Goal: Transaction & Acquisition: Purchase product/service

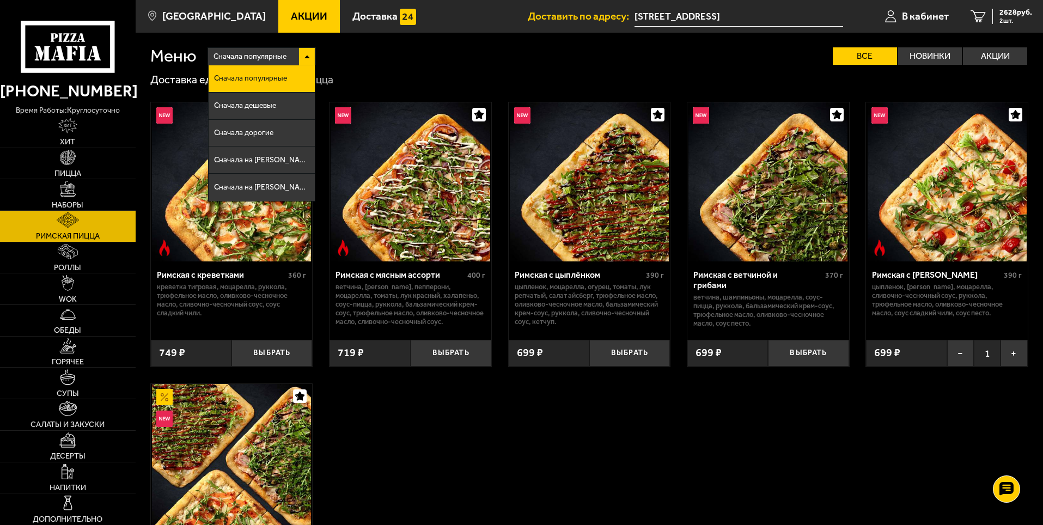
click at [522, 440] on div "Римская с креветками 360 г креветка тигровая, моцарелла, руккола, трюфельное ма…" at bounding box center [590, 371] width 908 height 569
click at [68, 196] on img at bounding box center [67, 188] width 15 height 15
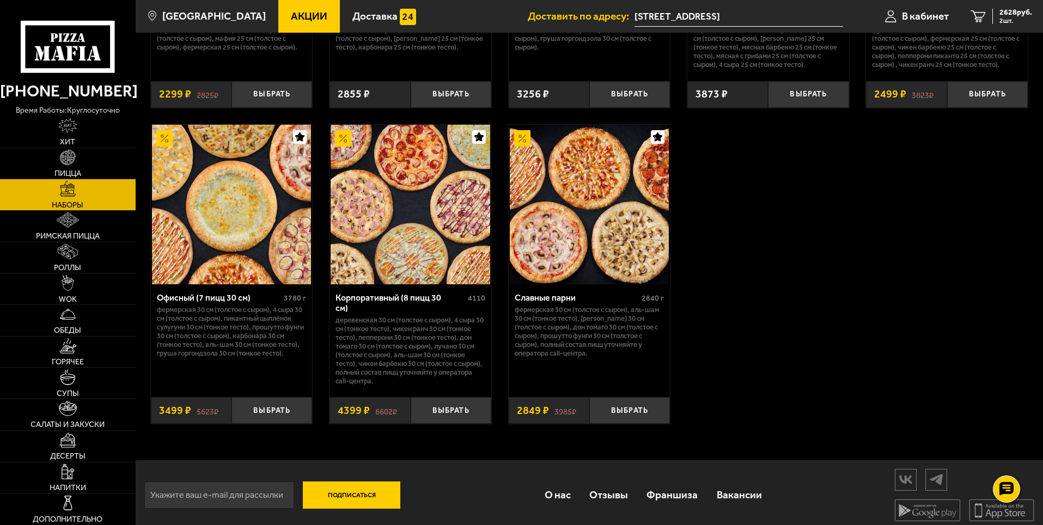
scroll to position [1657, 0]
click at [451, 405] on button "Выбрать" at bounding box center [451, 410] width 81 height 27
click at [1011, 20] on span "3 шт." at bounding box center [1016, 20] width 33 height 7
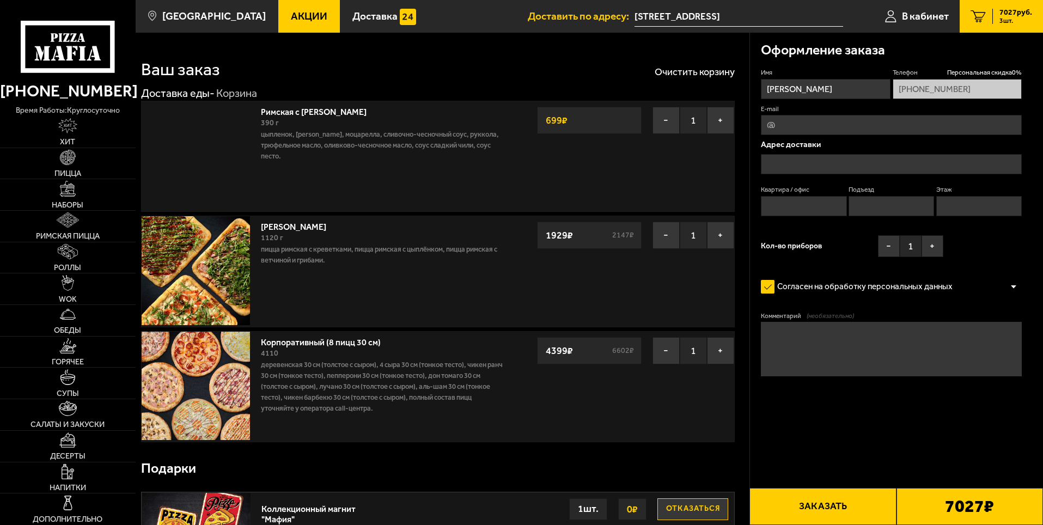
type input "[STREET_ADDRESS]"
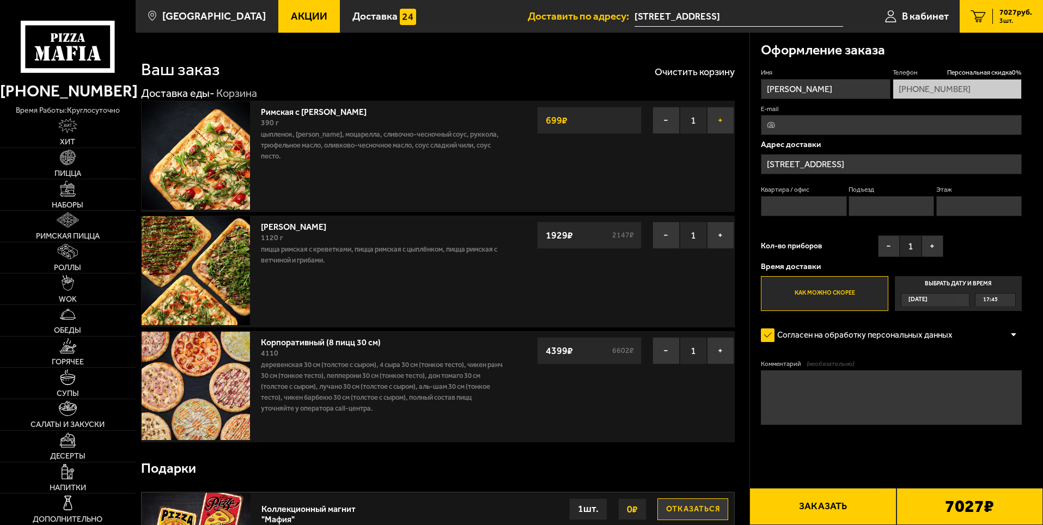
click at [720, 120] on button "+" at bounding box center [720, 120] width 27 height 27
click at [664, 236] on button "−" at bounding box center [666, 235] width 27 height 27
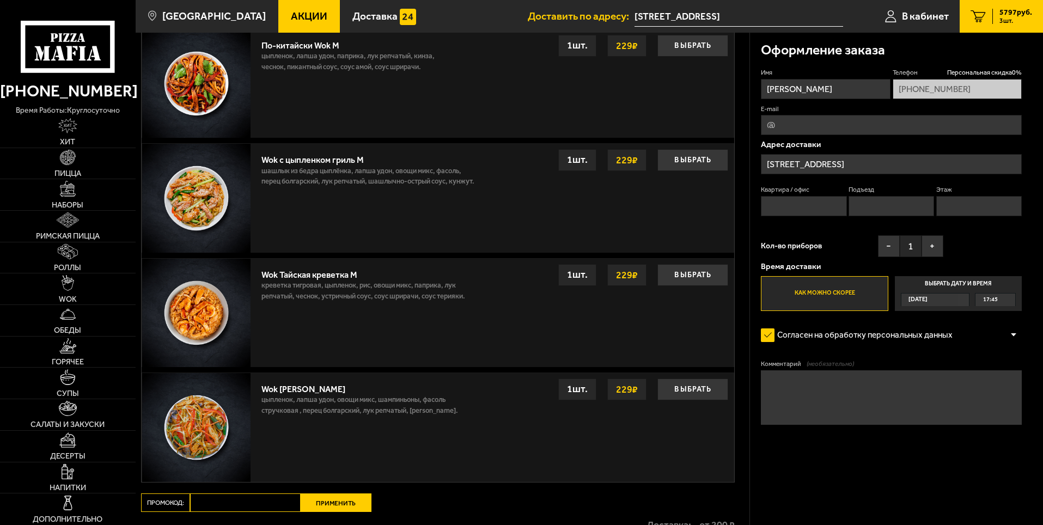
scroll to position [751, 0]
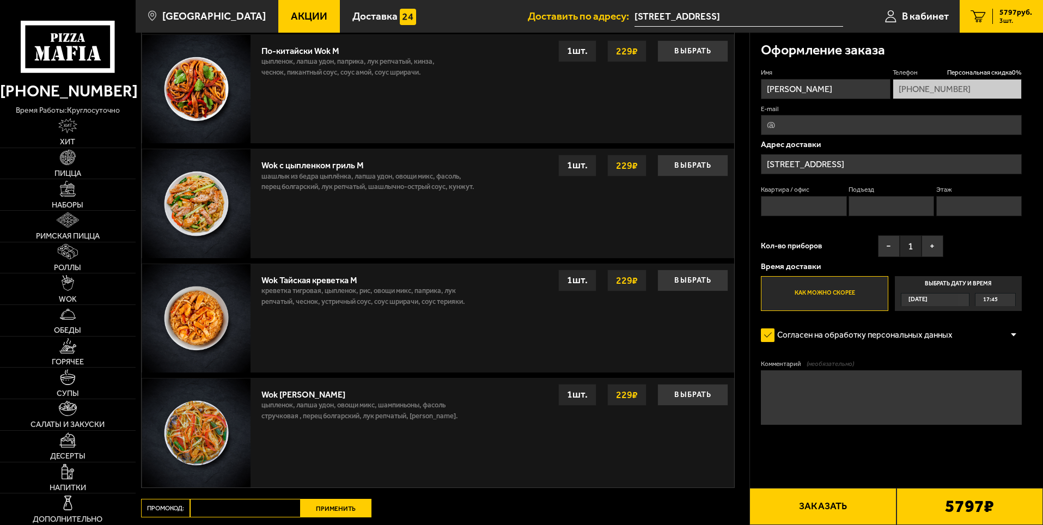
click at [1000, 301] on div "17:45" at bounding box center [996, 300] width 40 height 13
click at [0, 0] on input "Выбрать дату и время [DATE] 17:45" at bounding box center [0, 0] width 0 height 0
click at [1010, 298] on div "17:45" at bounding box center [996, 300] width 40 height 13
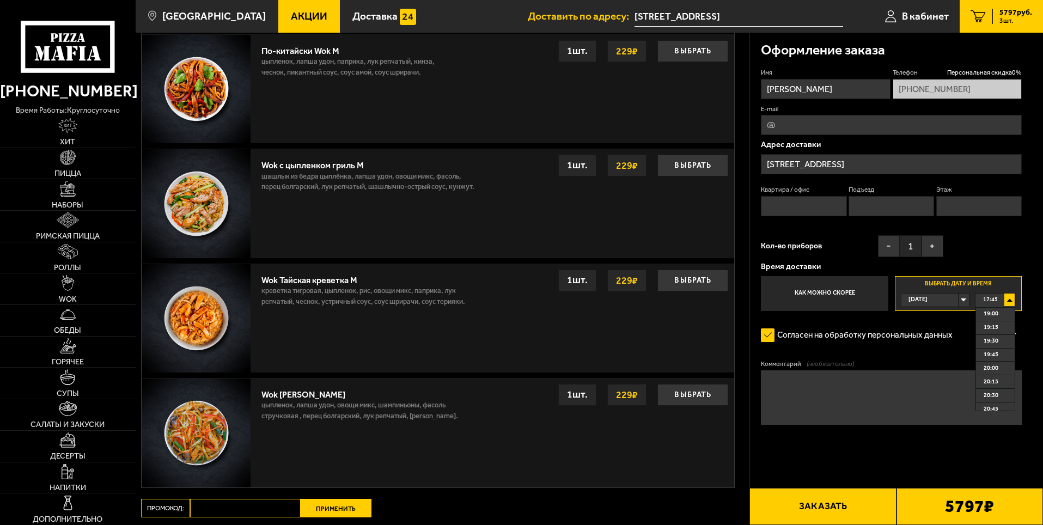
scroll to position [163, 0]
click at [998, 395] on span "22:15" at bounding box center [991, 393] width 15 height 13
click at [882, 249] on button "−" at bounding box center [889, 246] width 22 height 22
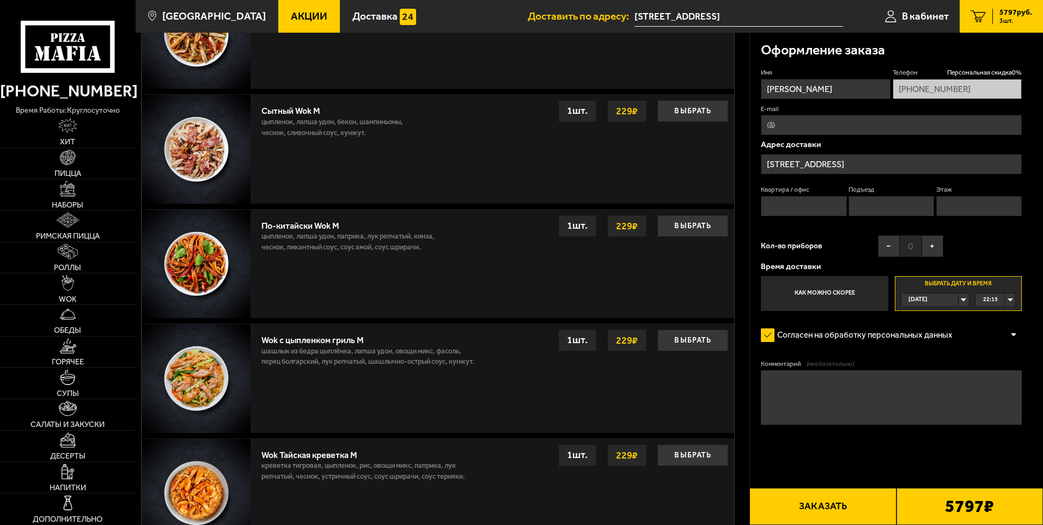
scroll to position [478, 0]
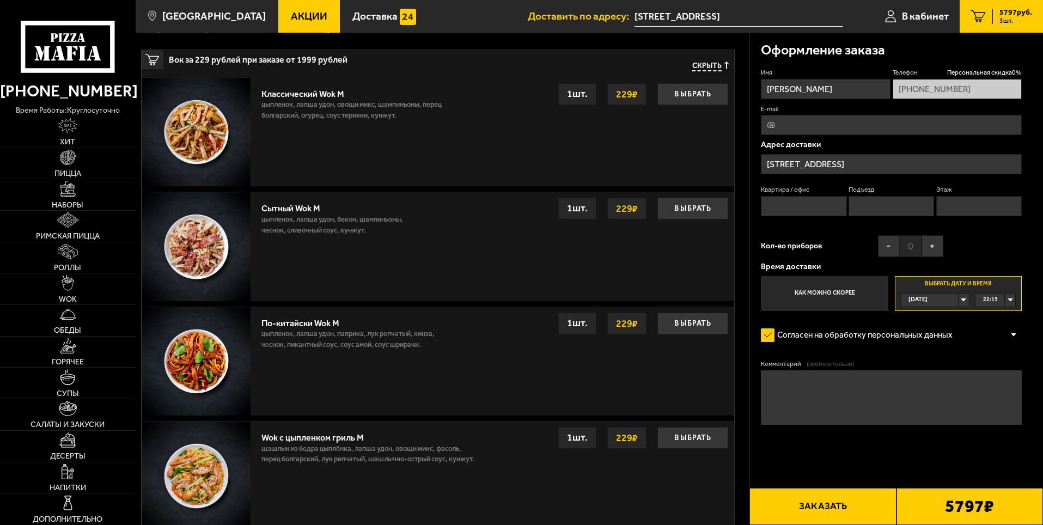
click at [786, 388] on textarea "Комментарий (необязательно)" at bounding box center [891, 397] width 261 height 54
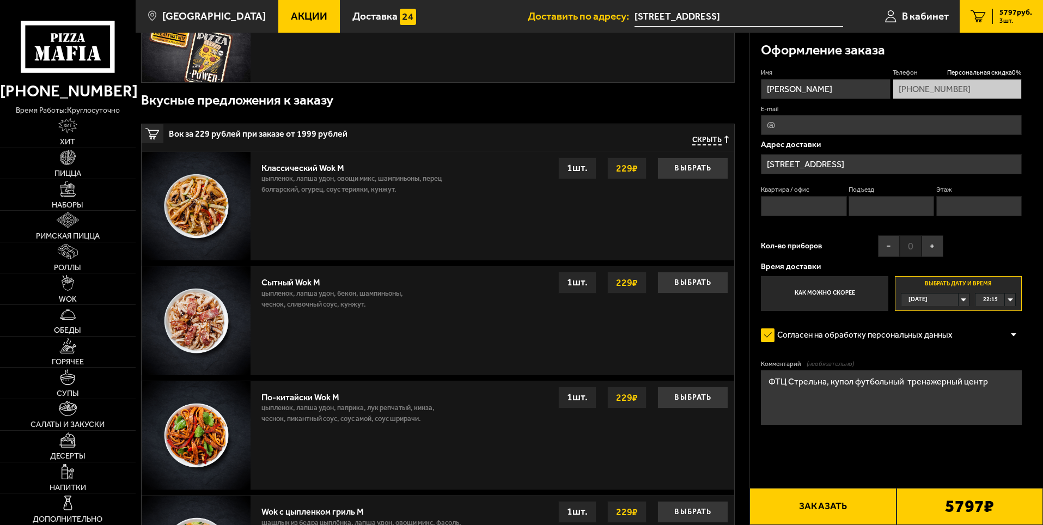
scroll to position [369, 0]
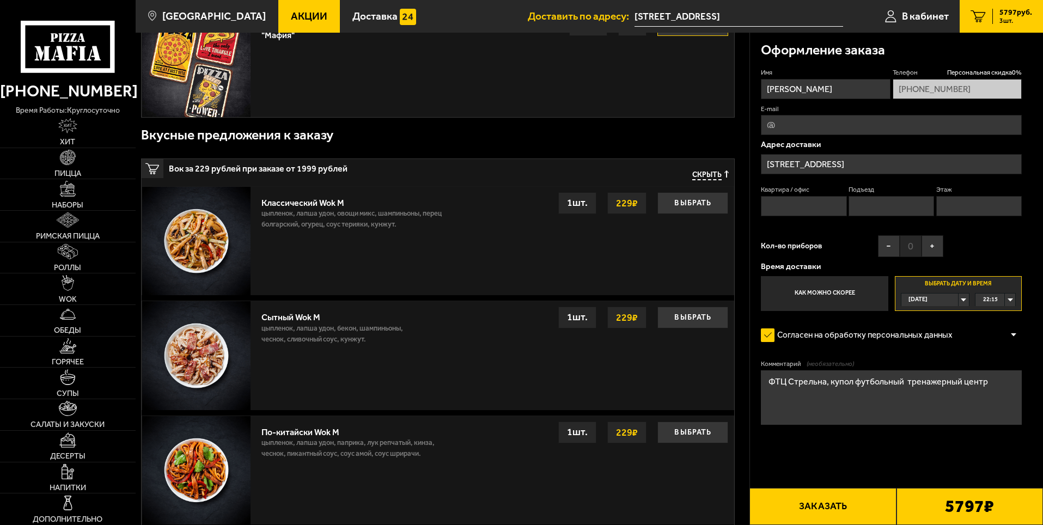
type textarea "ФТЦ Стрельна, купол футбольный тренажерный центр"
click at [814, 202] on input "Квартира / офис" at bounding box center [804, 206] width 86 height 20
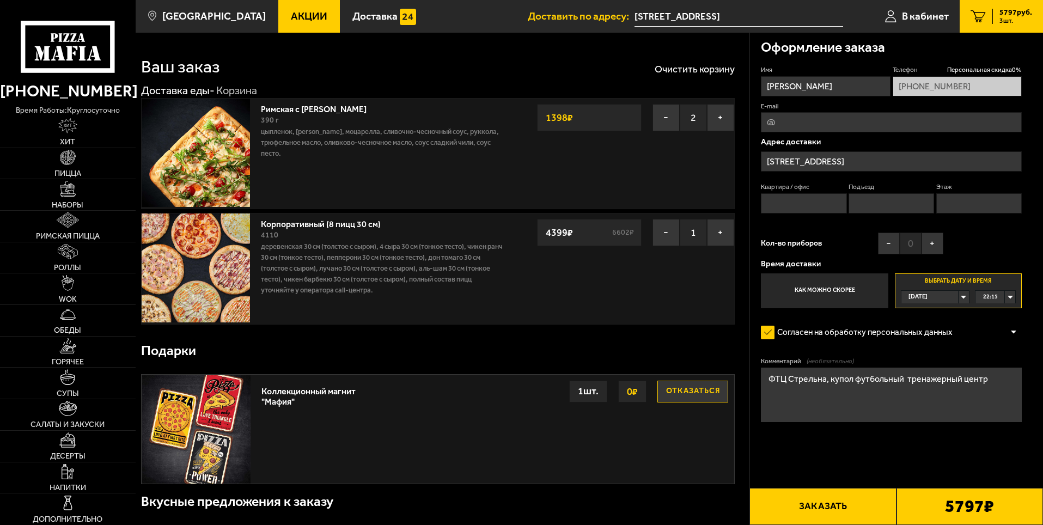
scroll to position [0, 0]
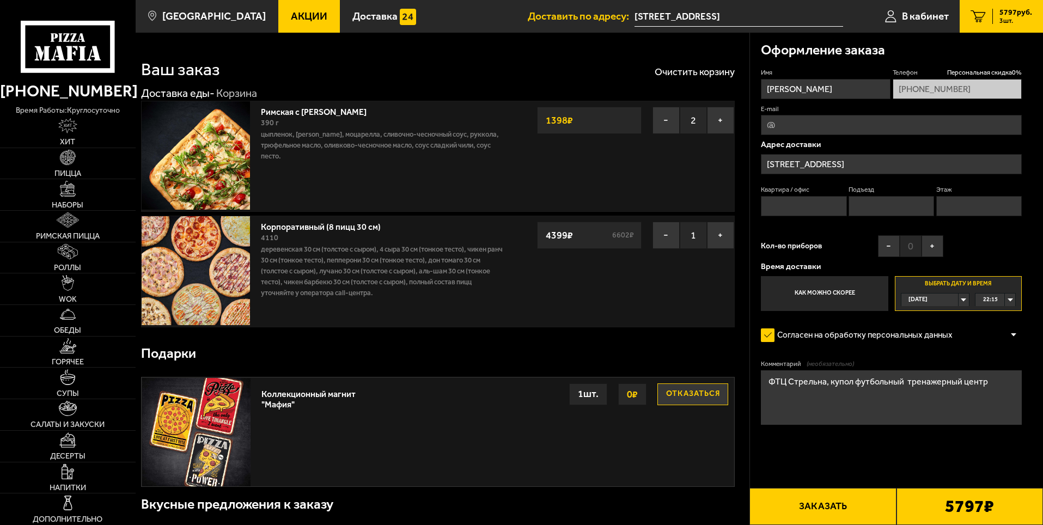
click at [828, 507] on button "Заказать" at bounding box center [823, 506] width 147 height 37
click at [809, 208] on input "Квартира / офис" at bounding box center [804, 206] width 86 height 20
type input "1"
click at [874, 204] on input "Подъезд" at bounding box center [892, 206] width 86 height 20
type input "1"
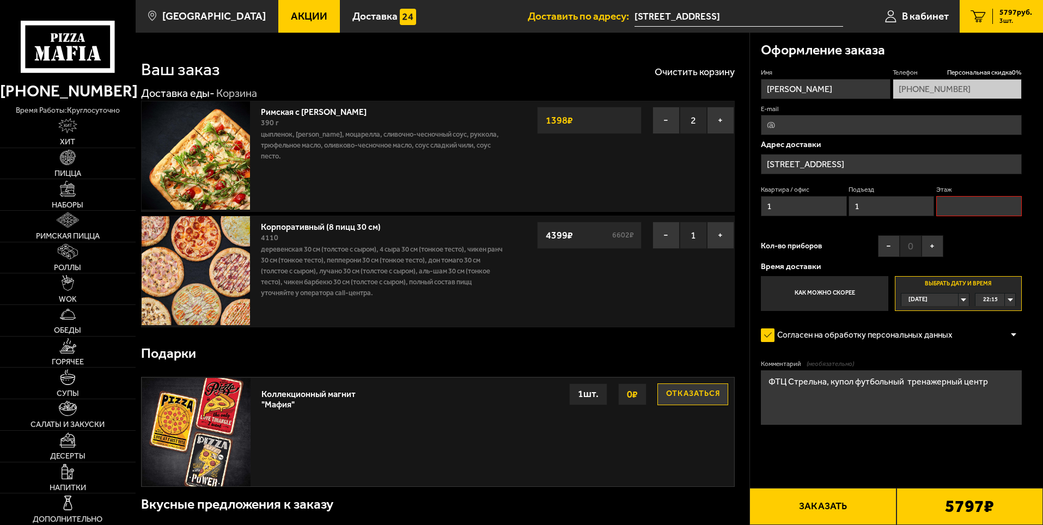
click at [970, 208] on input "Этаж" at bounding box center [980, 206] width 86 height 20
type input "1"
click at [832, 508] on button "Заказать" at bounding box center [823, 506] width 147 height 37
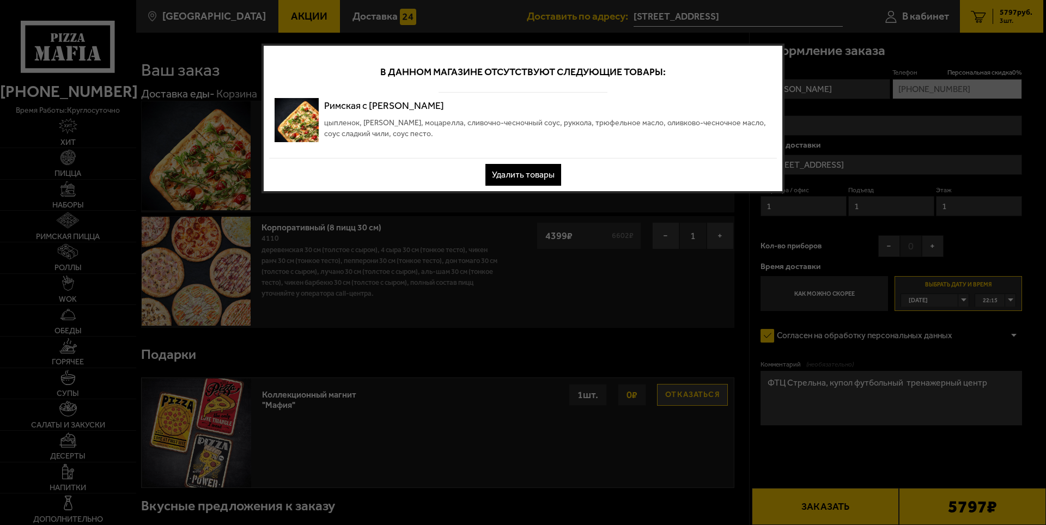
click at [665, 161] on div "В данном магазине отсутствуют следующие товары: Римская с томатами [PERSON_NAME…" at bounding box center [523, 119] width 523 height 150
click at [539, 177] on button "Удалить товары" at bounding box center [523, 175] width 76 height 22
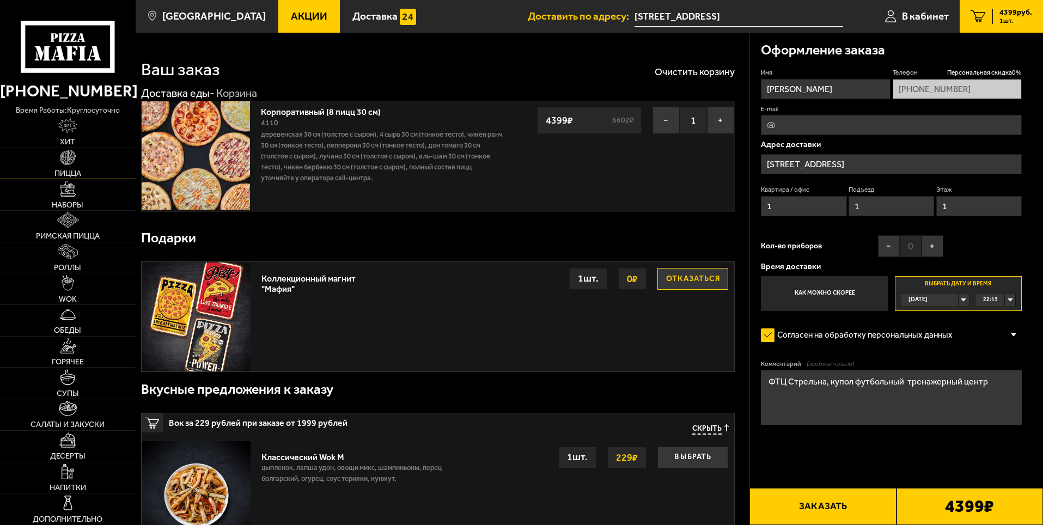
click at [69, 159] on img at bounding box center [67, 157] width 15 height 15
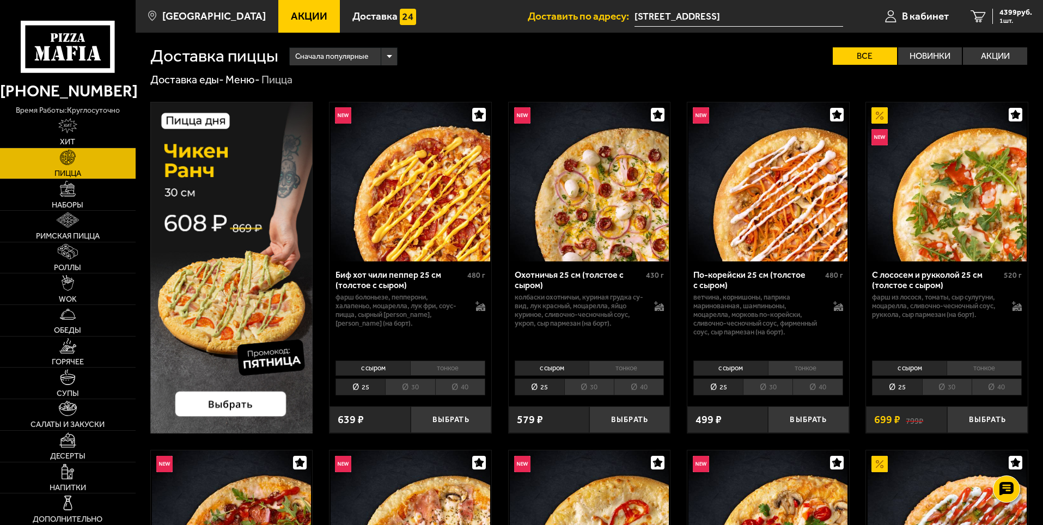
click at [959, 387] on li "30" at bounding box center [947, 387] width 50 height 17
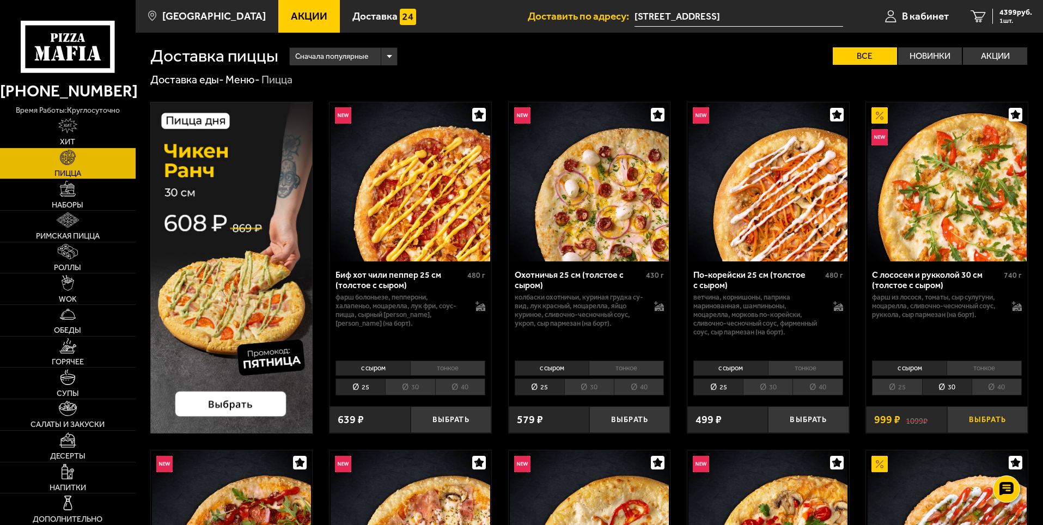
click at [981, 418] on button "Выбрать" at bounding box center [987, 419] width 81 height 27
click at [1008, 14] on span "5398 руб." at bounding box center [1016, 13] width 33 height 8
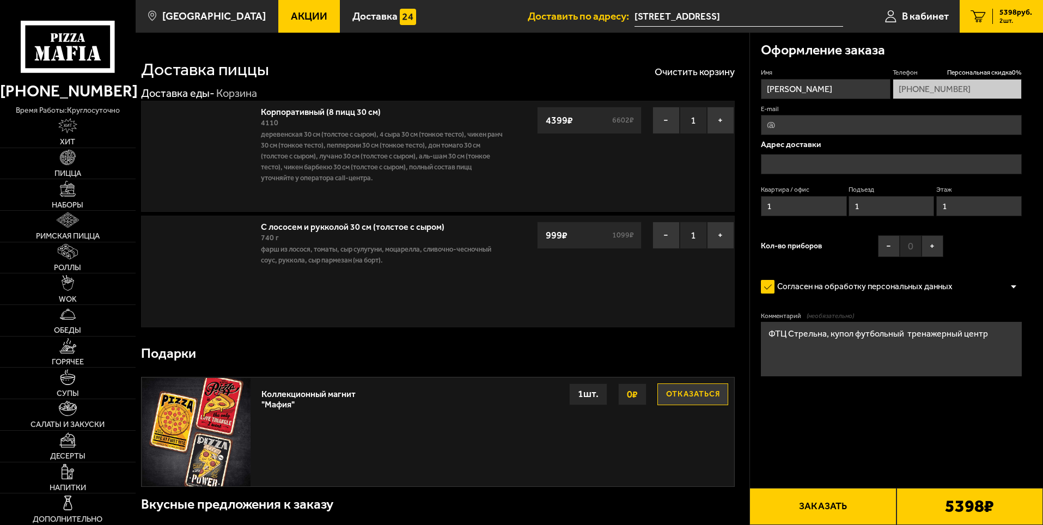
type input "[STREET_ADDRESS]"
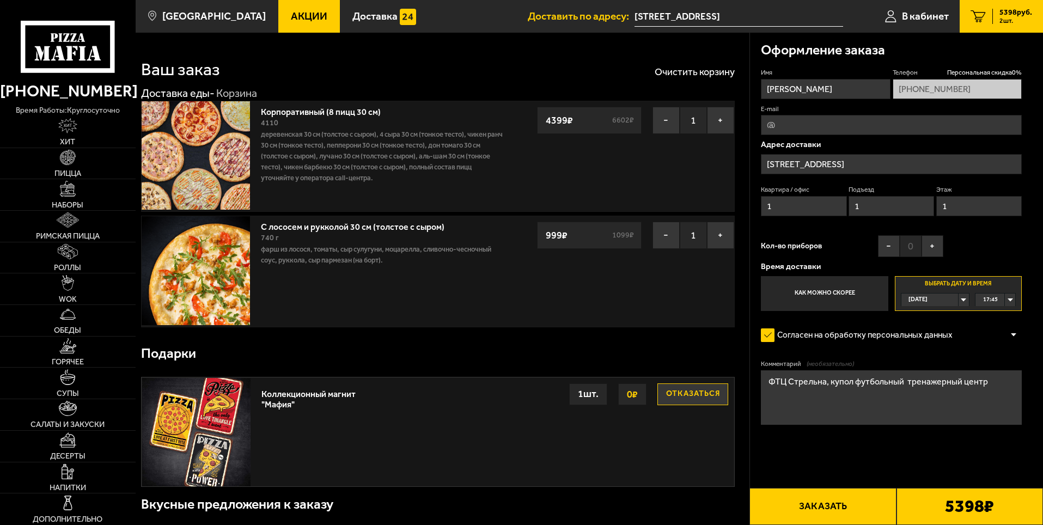
click at [1007, 300] on div "17:45" at bounding box center [996, 300] width 40 height 13
click at [991, 324] on span "22:15" at bounding box center [991, 322] width 15 height 13
click at [840, 503] on button "Заказать" at bounding box center [823, 506] width 147 height 37
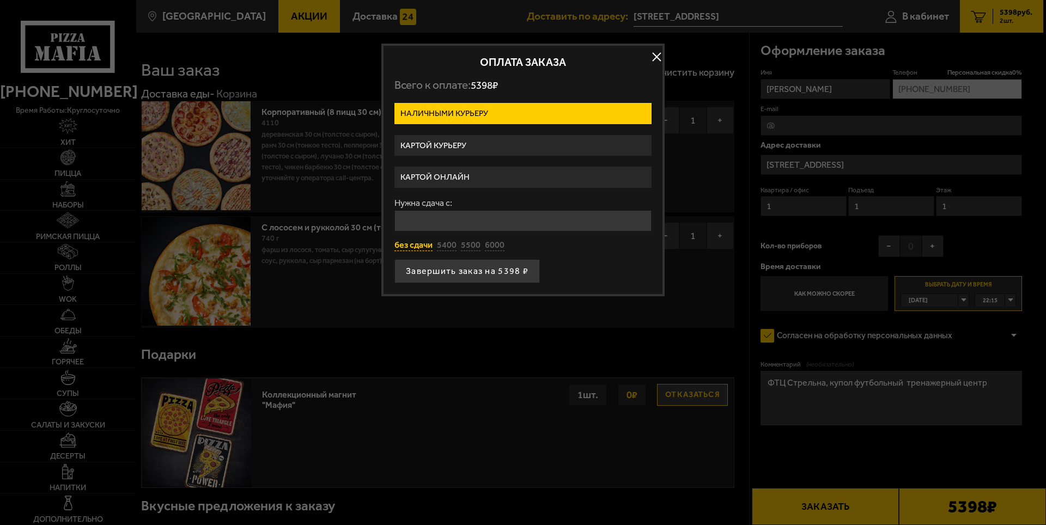
click at [419, 245] on button "без сдачи" at bounding box center [413, 246] width 38 height 12
type input "0"
click at [449, 272] on button "Завершить заказ на 5398 ₽" at bounding box center [466, 271] width 145 height 24
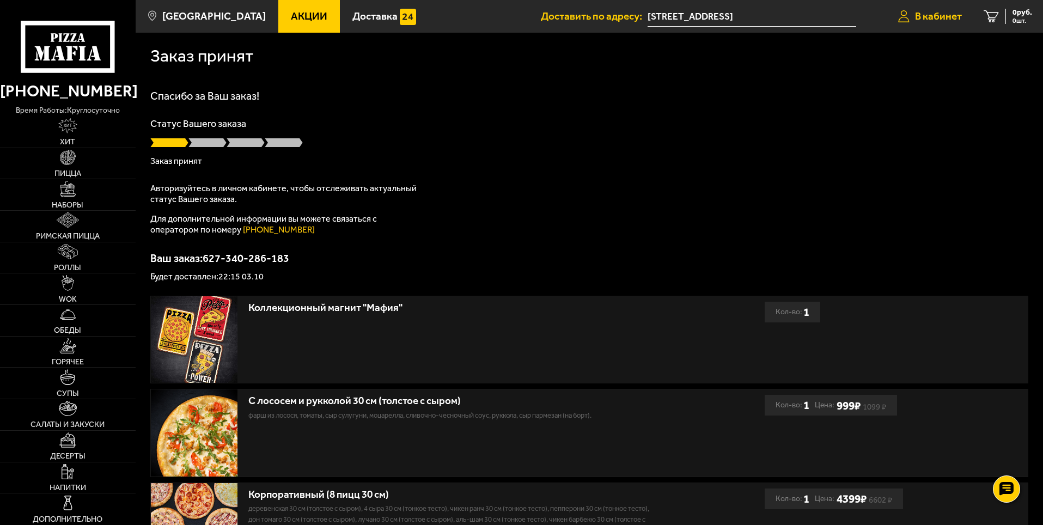
click at [944, 20] on span "В кабинет" at bounding box center [938, 16] width 47 height 10
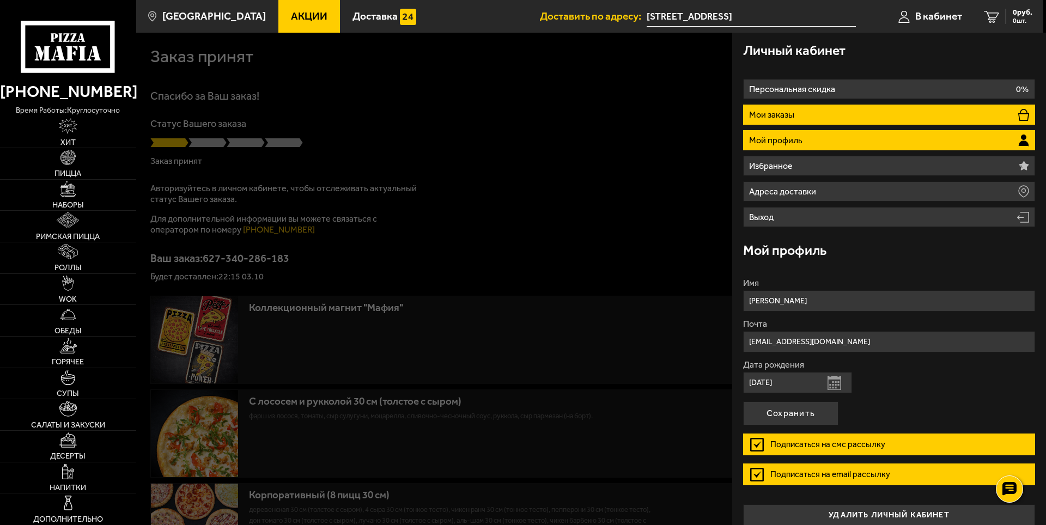
click at [793, 116] on p "Мои заказы" at bounding box center [773, 115] width 48 height 9
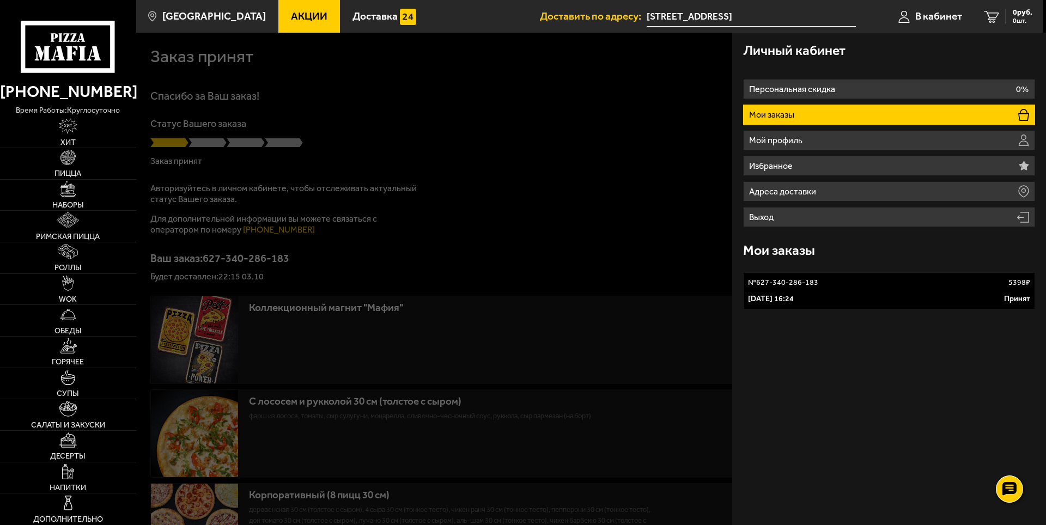
click at [863, 285] on div "№ 627-340-286-183 5398 ₽" at bounding box center [889, 282] width 282 height 11
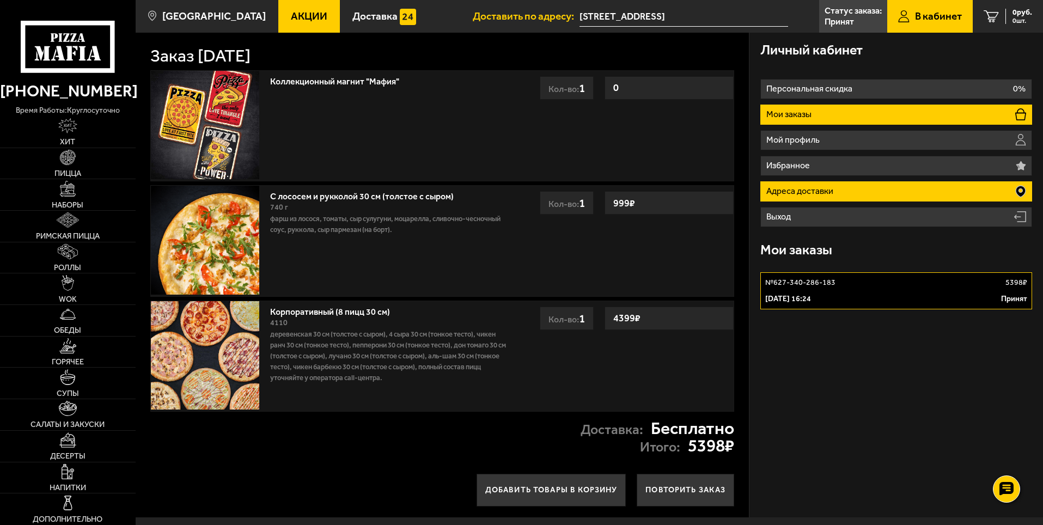
click at [877, 191] on li "Адреса доставки" at bounding box center [897, 191] width 272 height 20
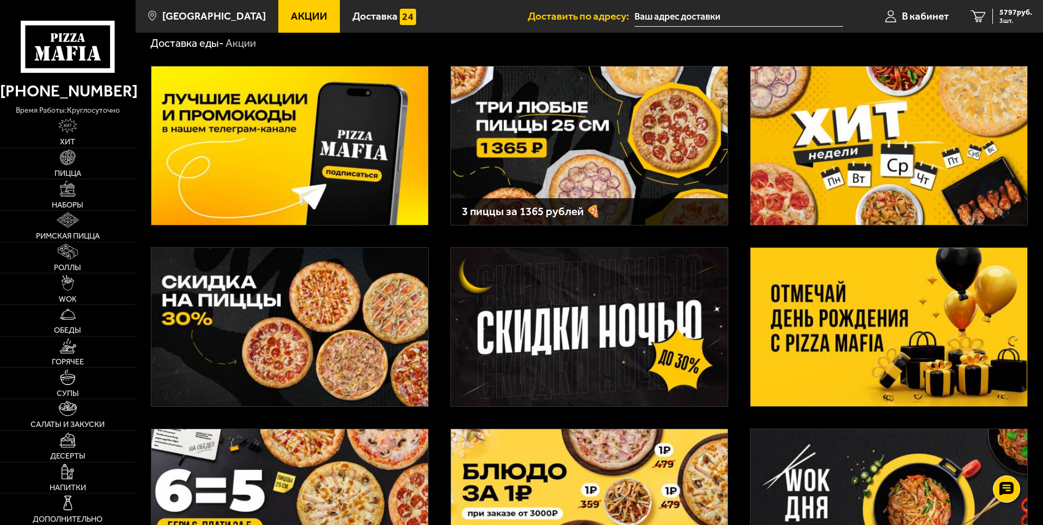
scroll to position [109, 0]
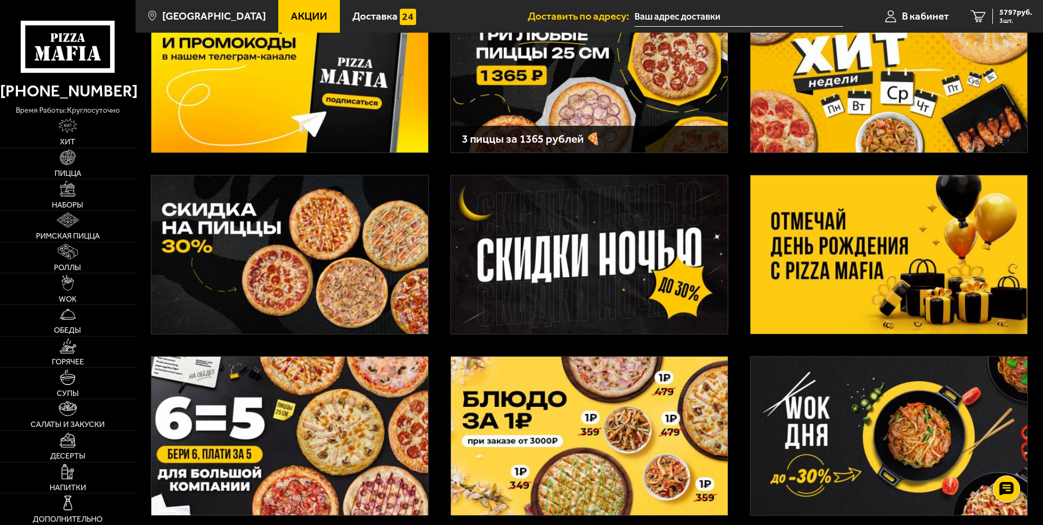
click at [841, 274] on img at bounding box center [889, 254] width 277 height 159
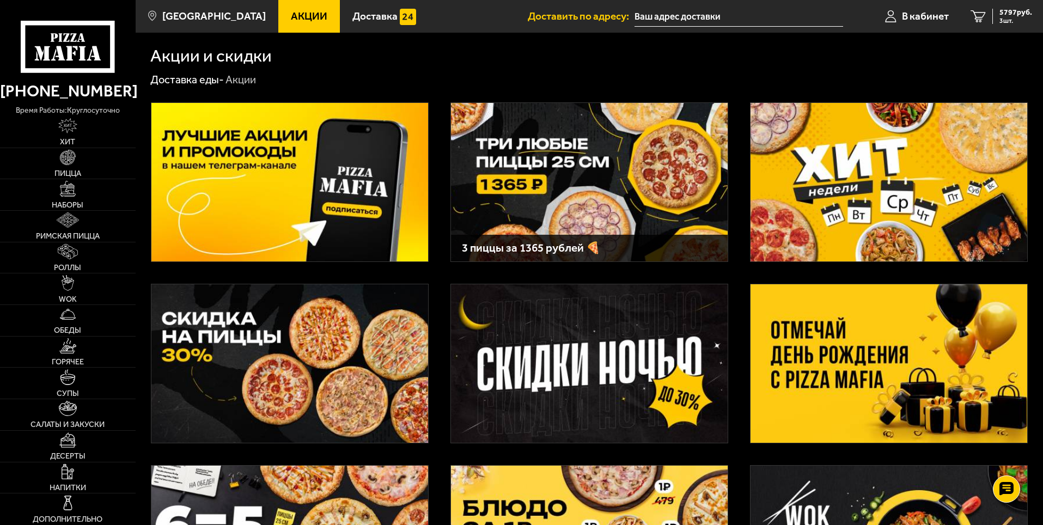
click at [266, 189] on img at bounding box center [289, 182] width 277 height 159
